Goal: Register for event/course

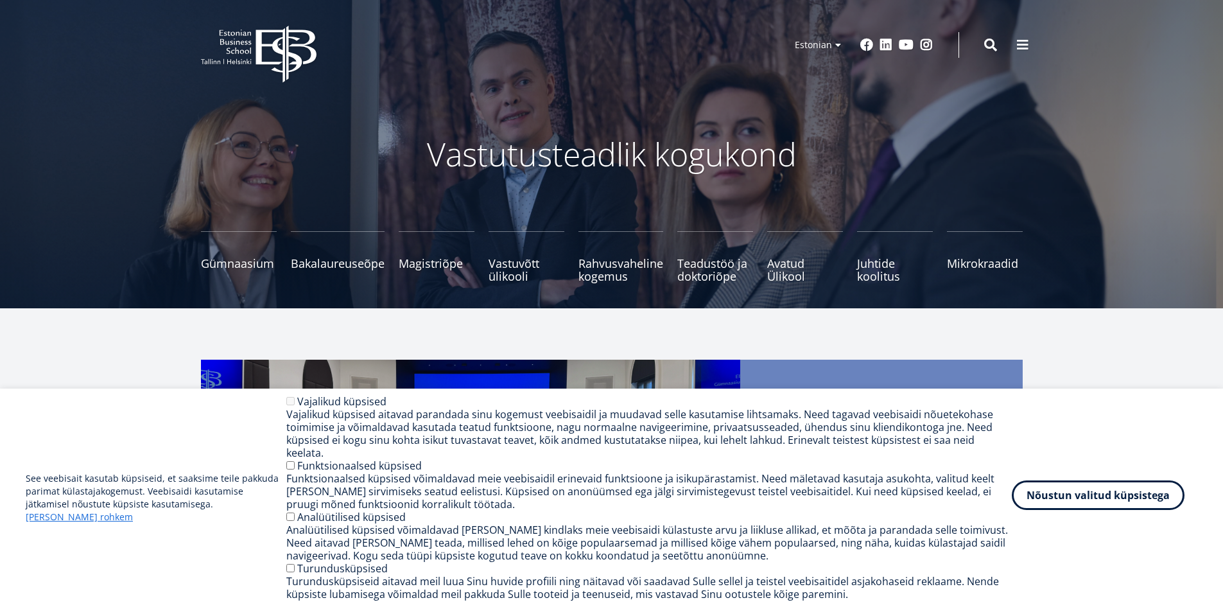
click at [1094, 510] on button "Nõustun valitud küpsistega" at bounding box center [1098, 495] width 173 height 30
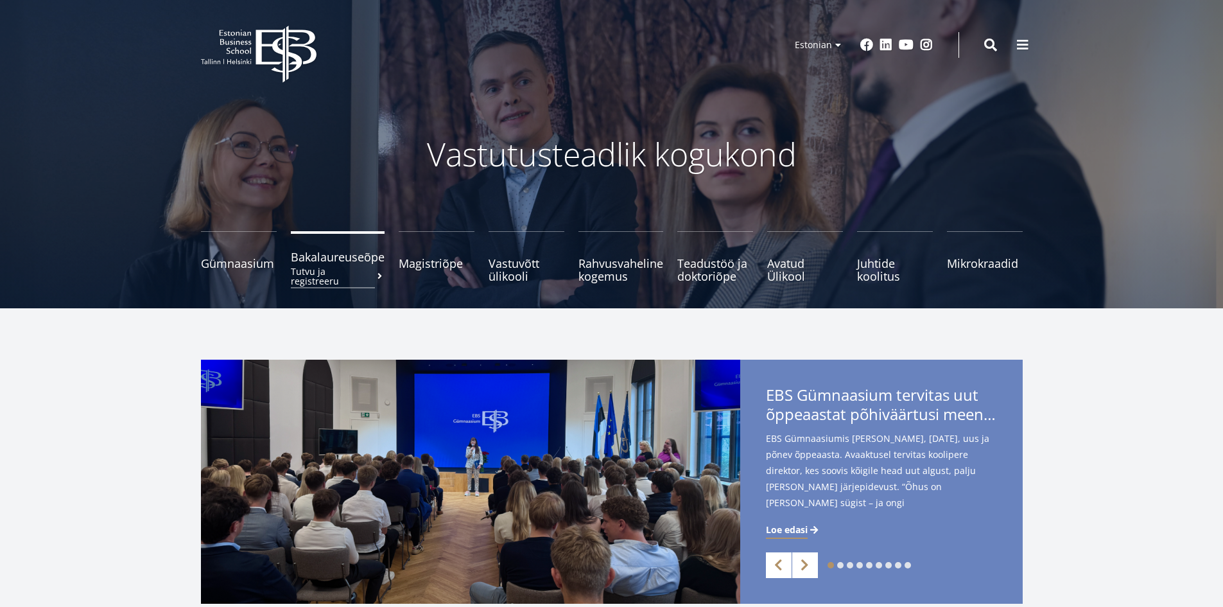
click at [363, 265] on link "Bakalaureuseõpe Tutvu ja registreeru" at bounding box center [338, 256] width 94 height 51
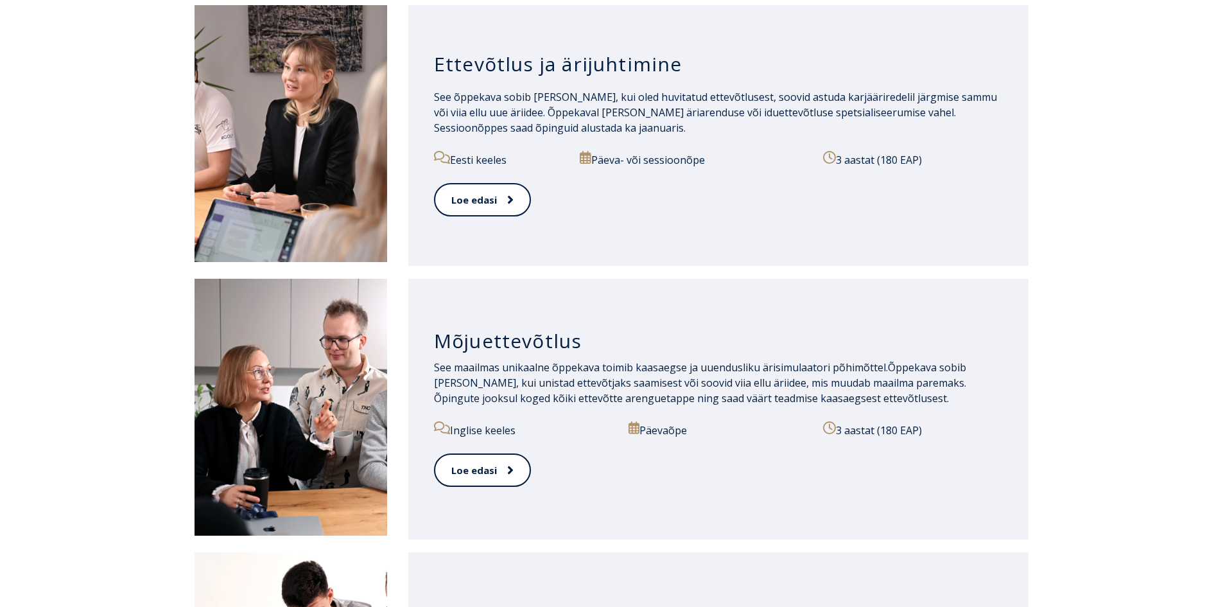
scroll to position [578, 0]
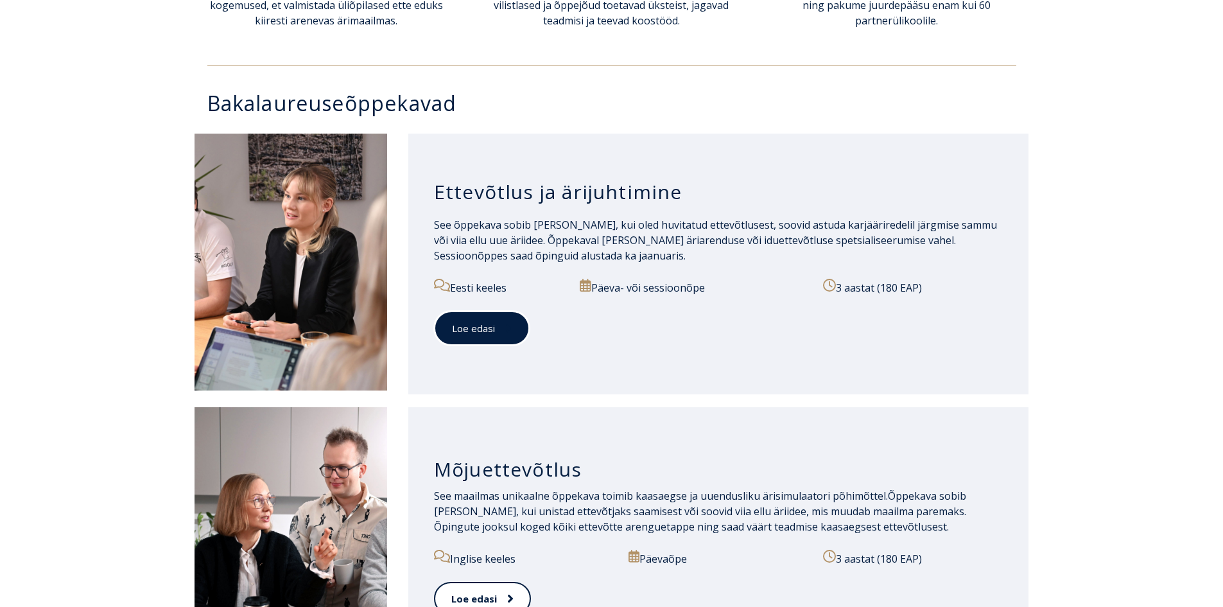
click at [495, 327] on span at bounding box center [503, 328] width 17 height 13
